Goal: Task Accomplishment & Management: Use online tool/utility

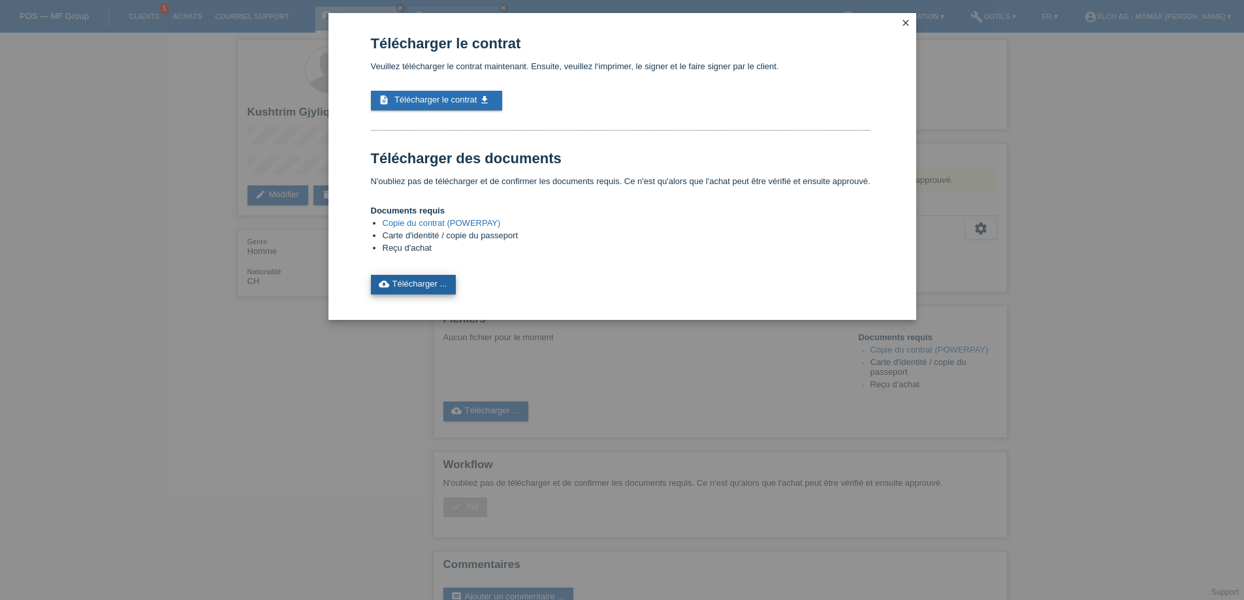
click at [426, 283] on link "cloud_upload Télécharger ..." at bounding box center [414, 285] width 86 height 20
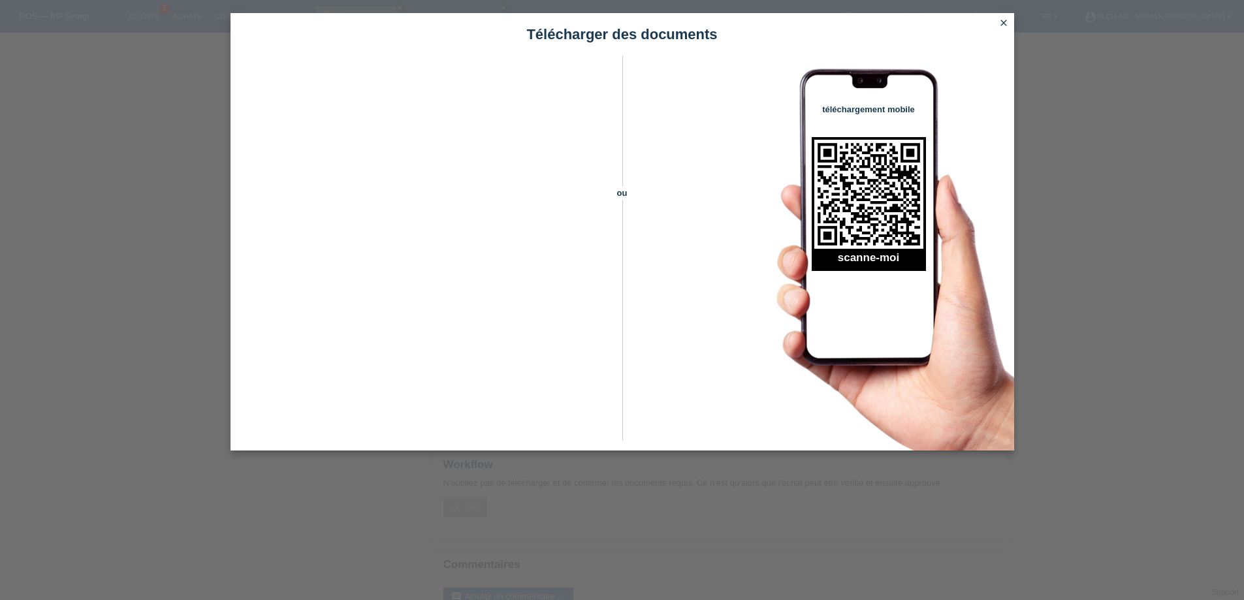
click at [1006, 21] on icon "close" at bounding box center [1004, 23] width 10 height 10
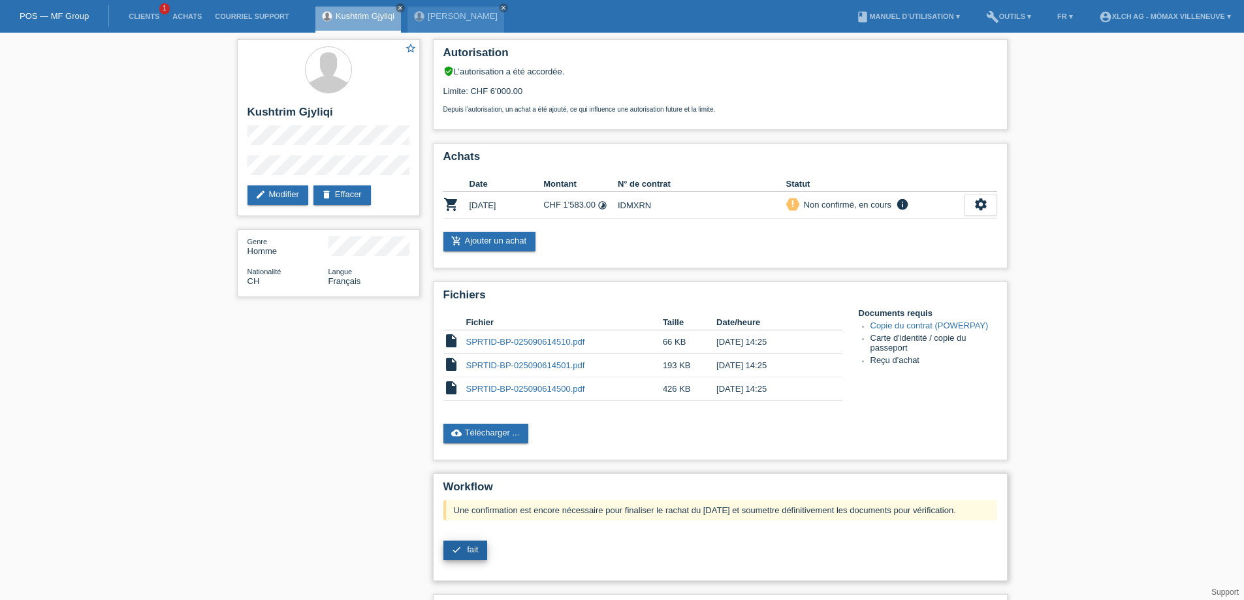
click at [469, 548] on span "fait" at bounding box center [472, 550] width 11 height 10
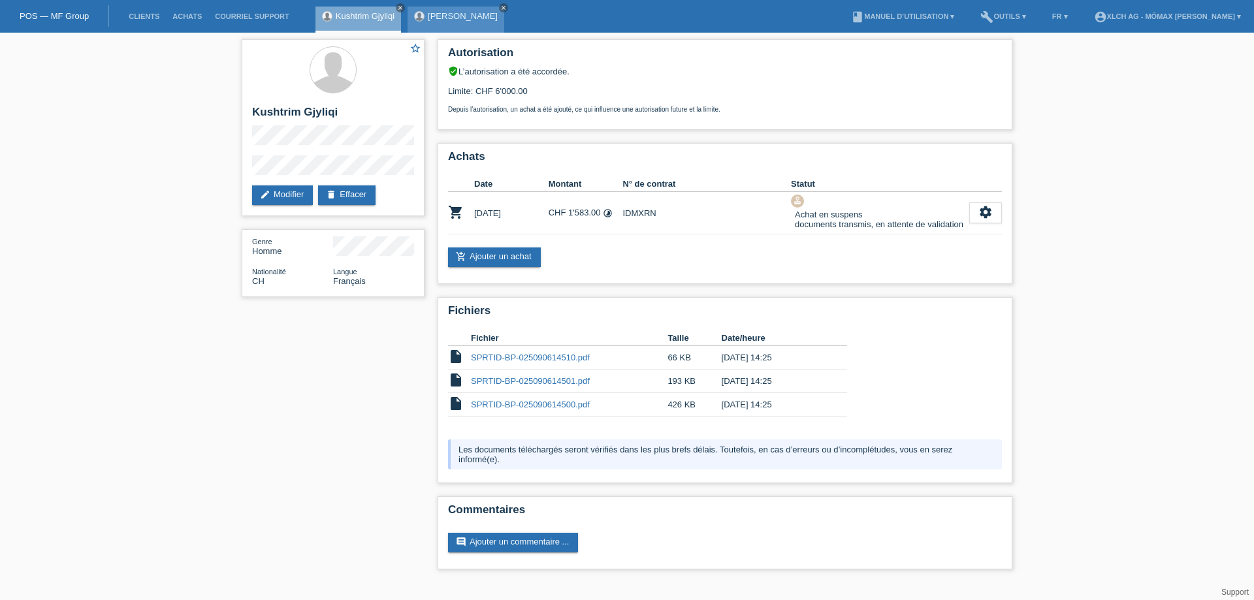
click at [500, 6] on icon "close" at bounding box center [503, 8] width 7 height 7
